Goal: Find specific page/section: Find specific page/section

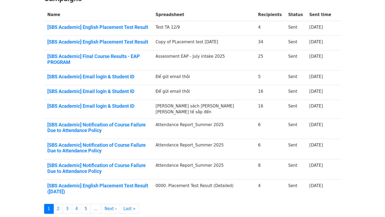
scroll to position [89, 0]
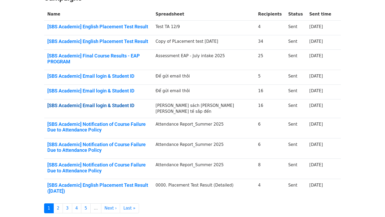
click at [104, 103] on link "[SBS Academic] Email login & Student ID" at bounding box center [98, 106] width 102 height 6
